Goal: Transaction & Acquisition: Purchase product/service

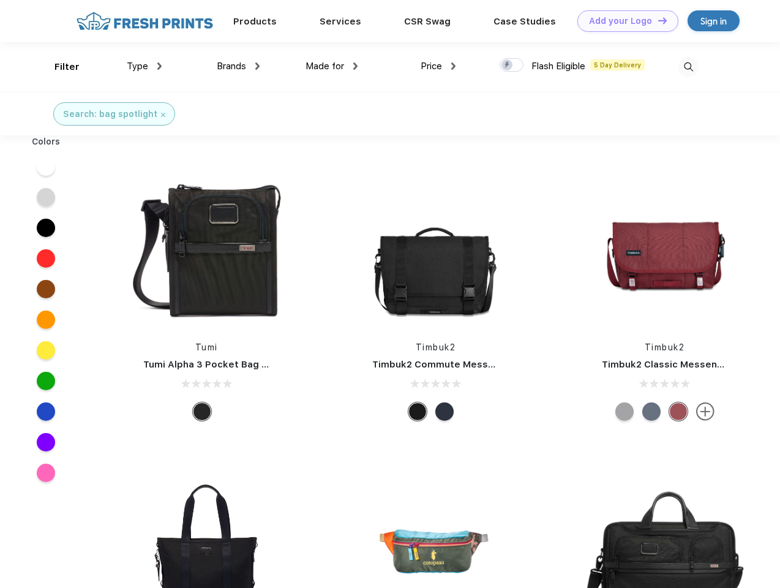
click at [624, 21] on link "Add your Logo Design Tool" at bounding box center [628, 20] width 101 height 21
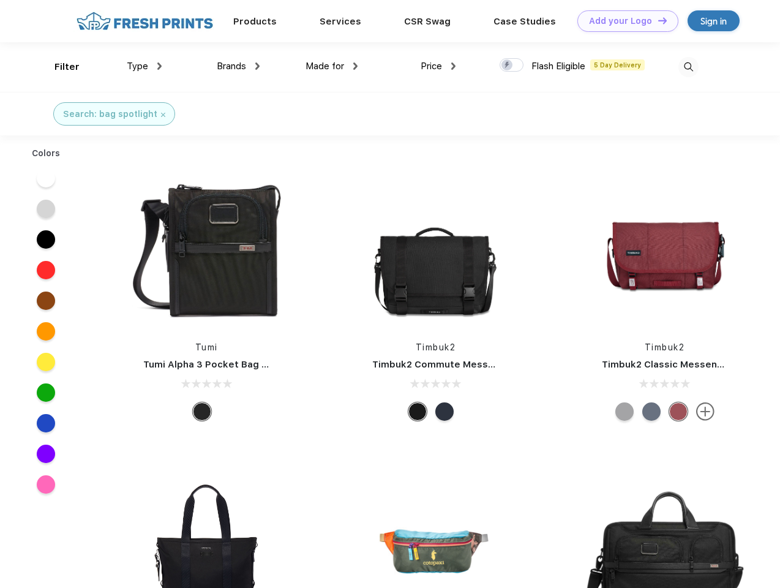
click at [0, 0] on div "Design Tool" at bounding box center [0, 0] width 0 height 0
click at [657, 20] on link "Add your Logo Design Tool" at bounding box center [628, 20] width 101 height 21
click at [59, 67] on div "Filter" at bounding box center [67, 67] width 25 height 14
click at [145, 66] on span "Type" at bounding box center [137, 66] width 21 height 11
click at [238, 66] on span "Brands" at bounding box center [231, 66] width 29 height 11
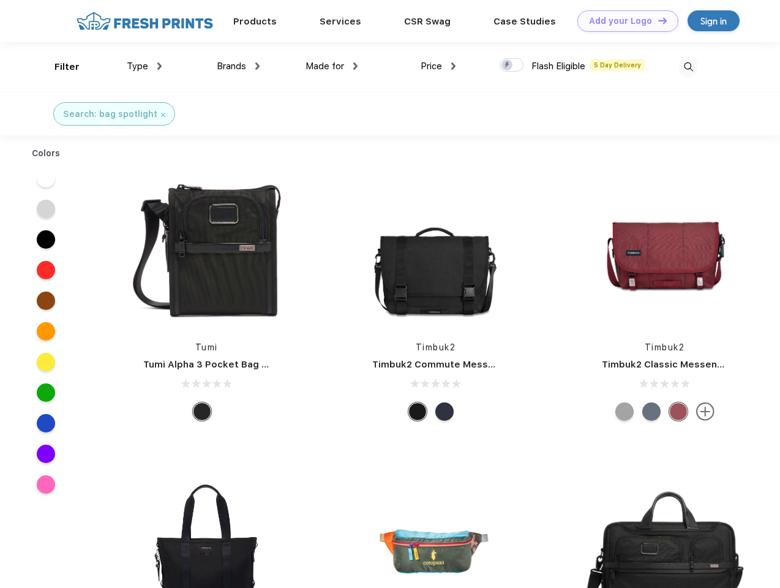
click at [332, 66] on span "Made for" at bounding box center [325, 66] width 39 height 11
click at [439, 66] on span "Price" at bounding box center [431, 66] width 21 height 11
click at [512, 66] on div at bounding box center [512, 64] width 24 height 13
click at [508, 66] on input "checkbox" at bounding box center [504, 62] width 8 height 8
click at [689, 67] on img at bounding box center [689, 67] width 20 height 20
